Goal: Task Accomplishment & Management: Use online tool/utility

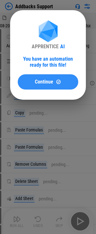
click at [52, 83] on span "Continue" at bounding box center [44, 81] width 18 height 5
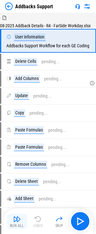
click at [19, 221] on img "button" at bounding box center [17, 219] width 8 height 8
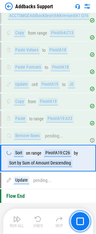
scroll to position [279, 0]
